Goal: Task Accomplishment & Management: Complete application form

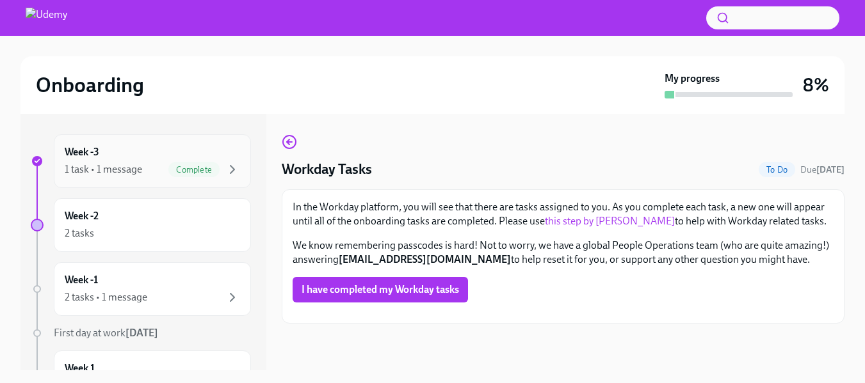
click at [200, 163] on div "Complete" at bounding box center [193, 169] width 51 height 15
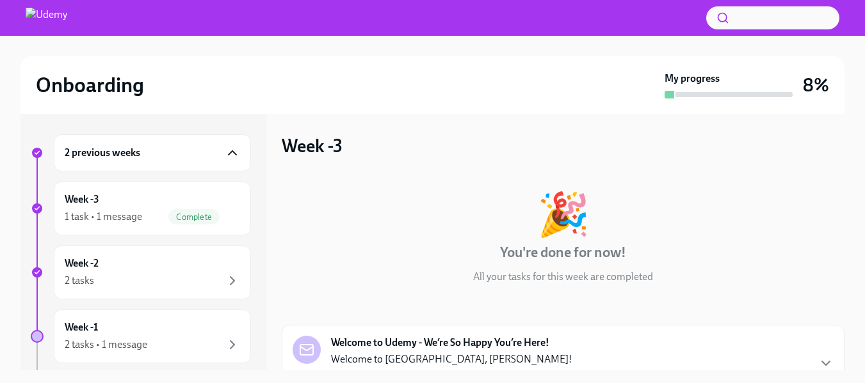
click at [225, 150] on icon "button" at bounding box center [232, 152] width 15 height 15
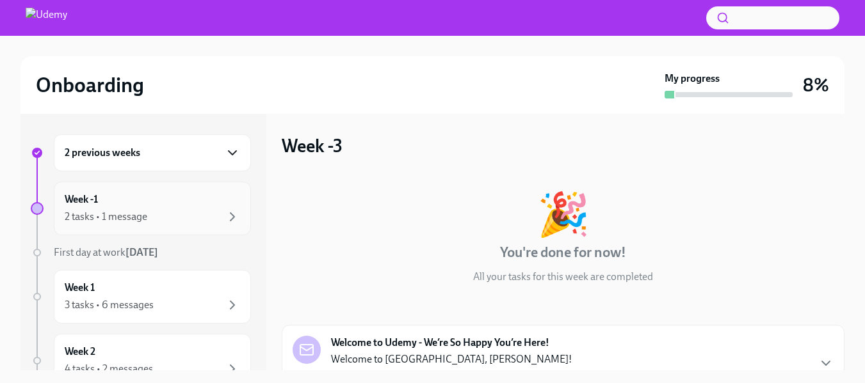
click at [196, 210] on div "2 tasks • 1 message" at bounding box center [152, 216] width 175 height 15
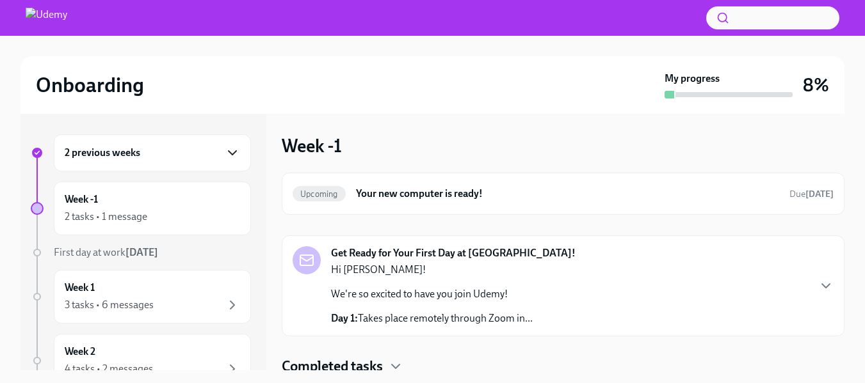
click at [208, 148] on div "2 previous weeks" at bounding box center [152, 152] width 175 height 15
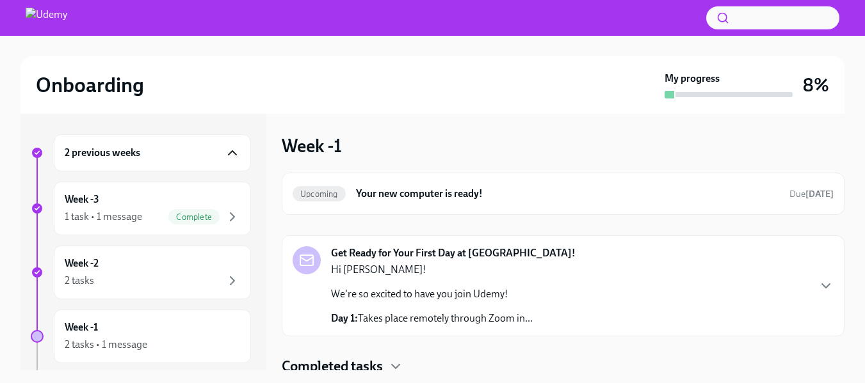
click at [225, 154] on icon "button" at bounding box center [232, 152] width 15 height 15
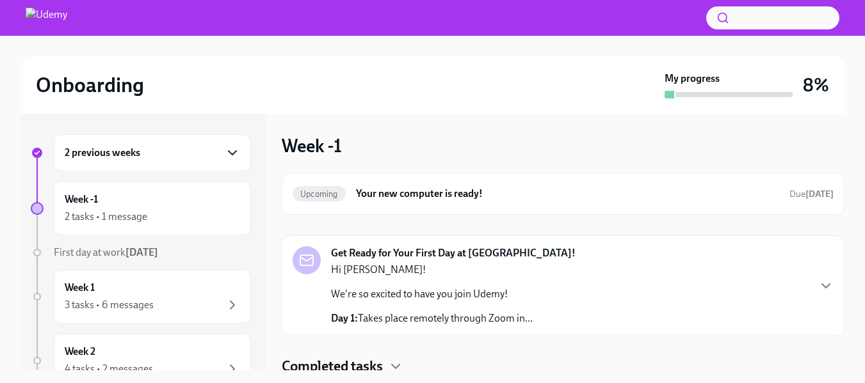
click at [228, 154] on icon "button" at bounding box center [232, 153] width 8 height 4
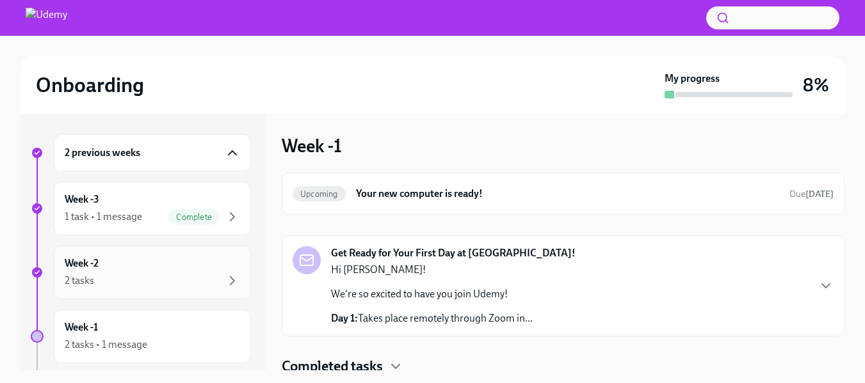
click at [159, 274] on div "2 tasks" at bounding box center [152, 280] width 175 height 15
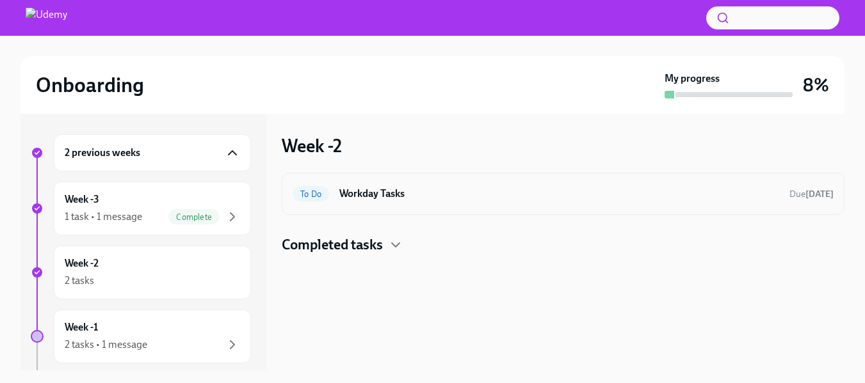
click at [458, 196] on h6 "Workday Tasks" at bounding box center [559, 194] width 440 height 14
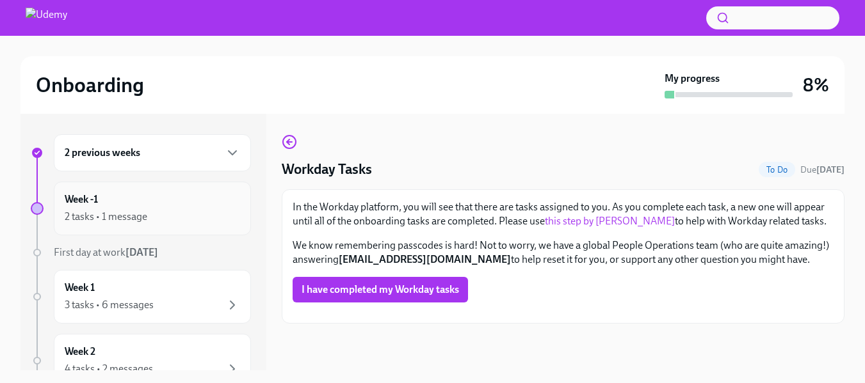
click at [176, 210] on div "2 tasks • 1 message" at bounding box center [152, 216] width 175 height 15
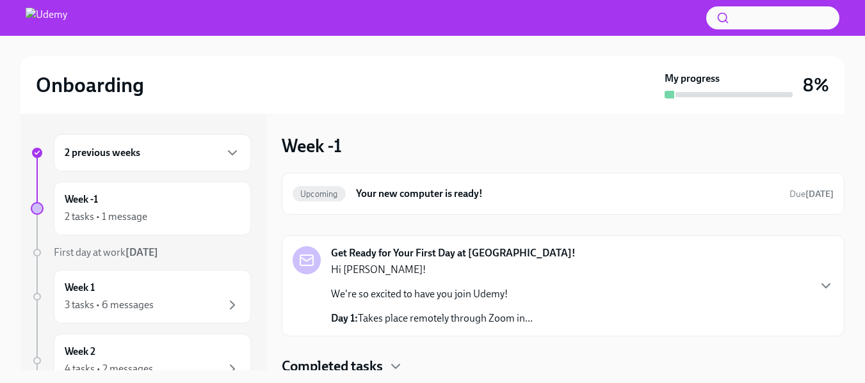
scroll to position [6, 0]
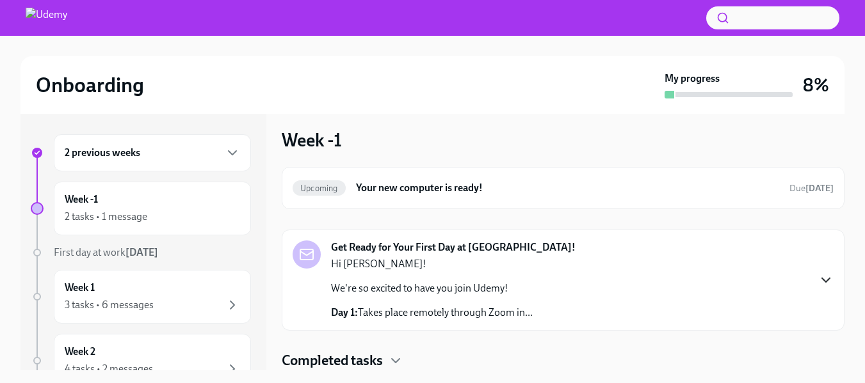
click at [818, 281] on icon "button" at bounding box center [825, 280] width 15 height 15
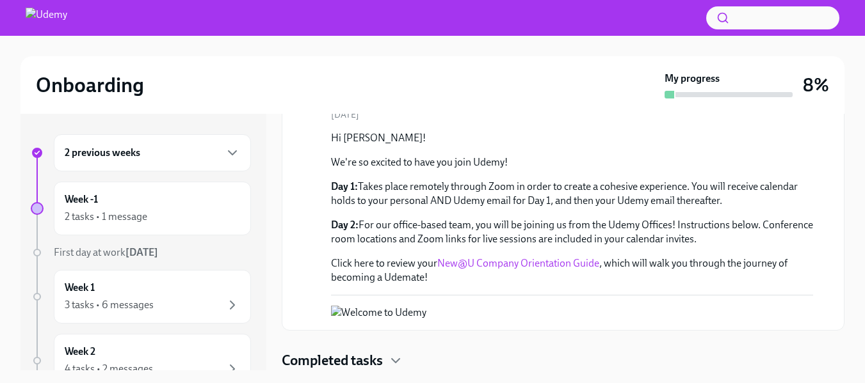
scroll to position [356, 0]
click at [396, 367] on icon "button" at bounding box center [395, 360] width 15 height 15
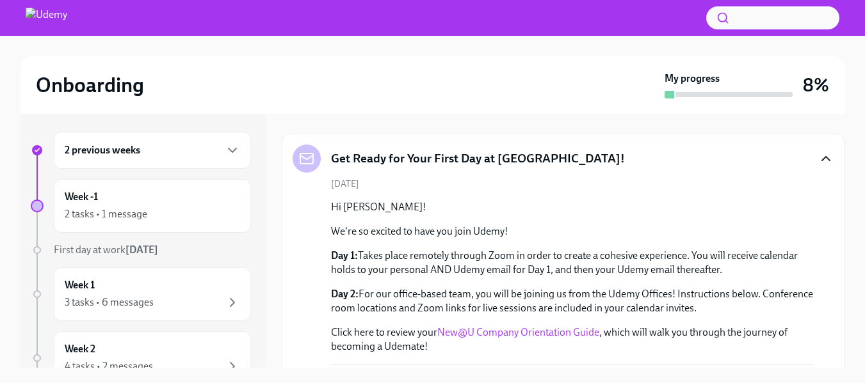
scroll to position [0, 0]
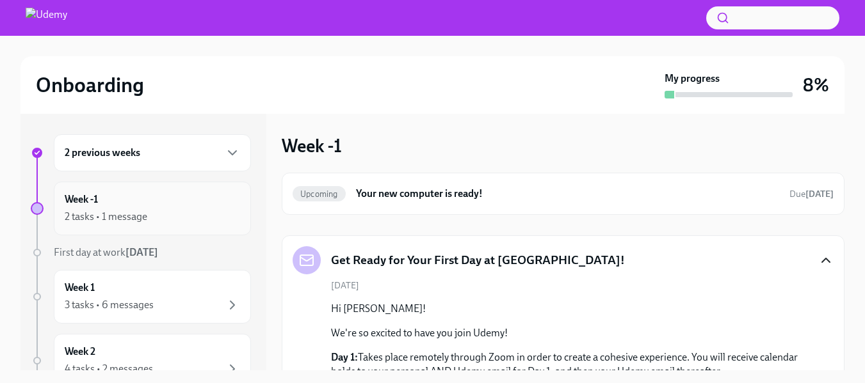
click at [158, 212] on div "2 tasks • 1 message" at bounding box center [152, 216] width 175 height 15
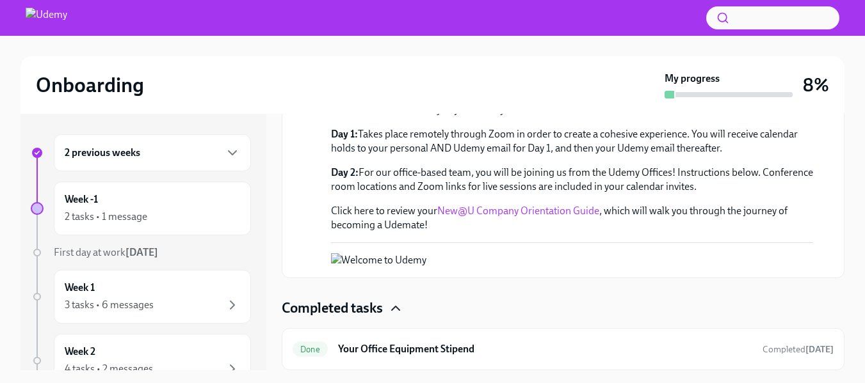
scroll to position [408, 0]
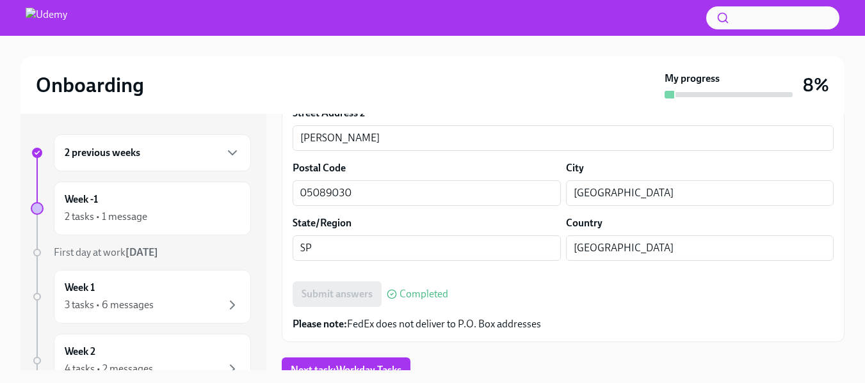
scroll to position [655, 0]
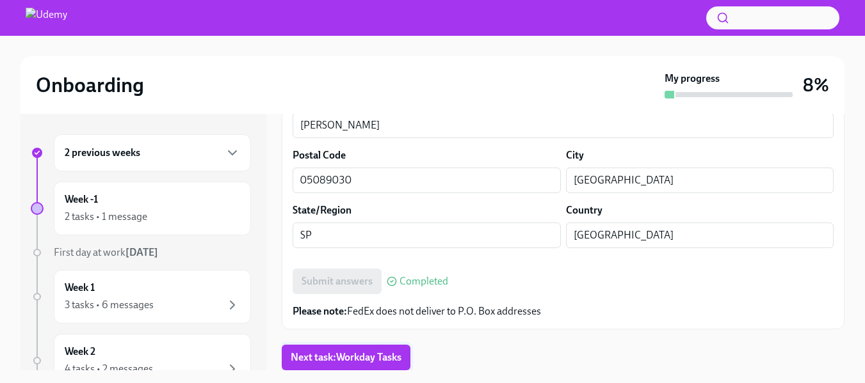
click at [330, 364] on button "Next task : Workday Tasks" at bounding box center [346, 358] width 129 height 26
